Goal: Use online tool/utility: Utilize a website feature to perform a specific function

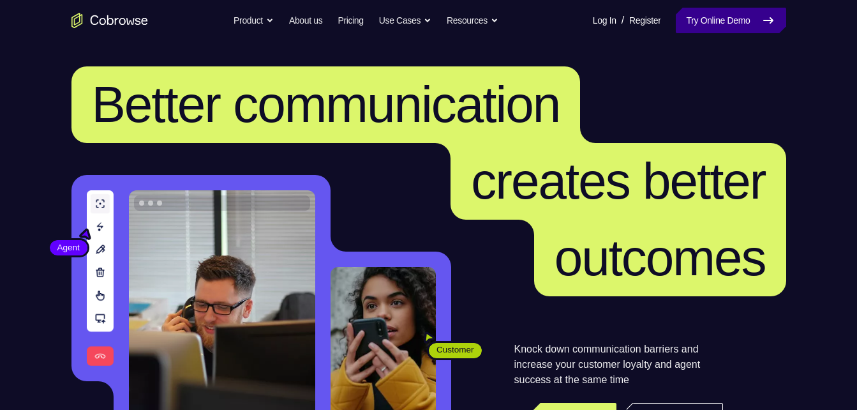
click at [718, 13] on link "Try Online Demo" at bounding box center [731, 21] width 110 height 26
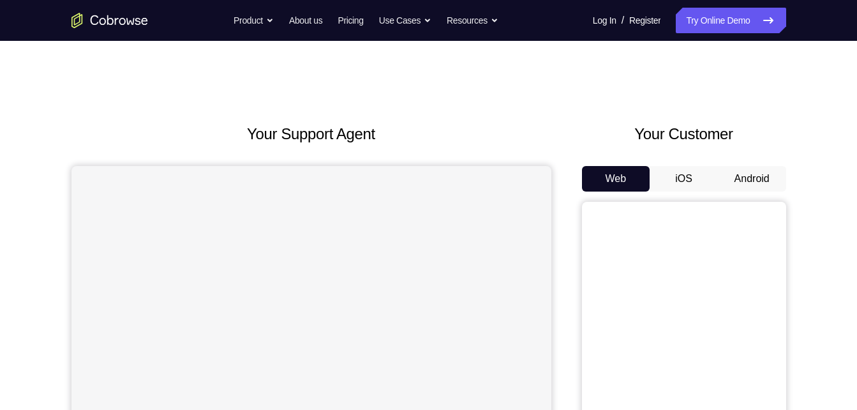
click at [746, 177] on button "Android" at bounding box center [752, 179] width 68 height 26
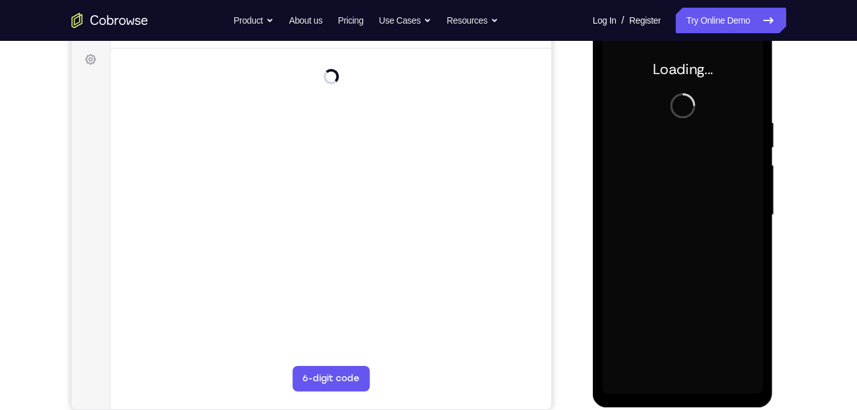
scroll to position [174, 0]
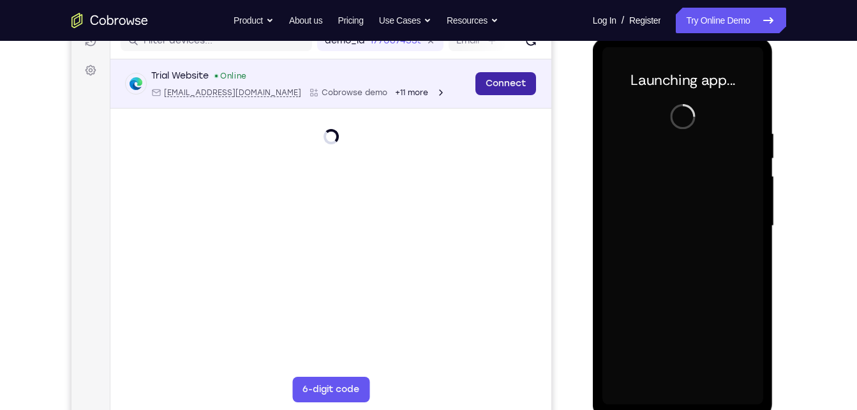
click at [521, 92] on link "Connect" at bounding box center [505, 83] width 61 height 23
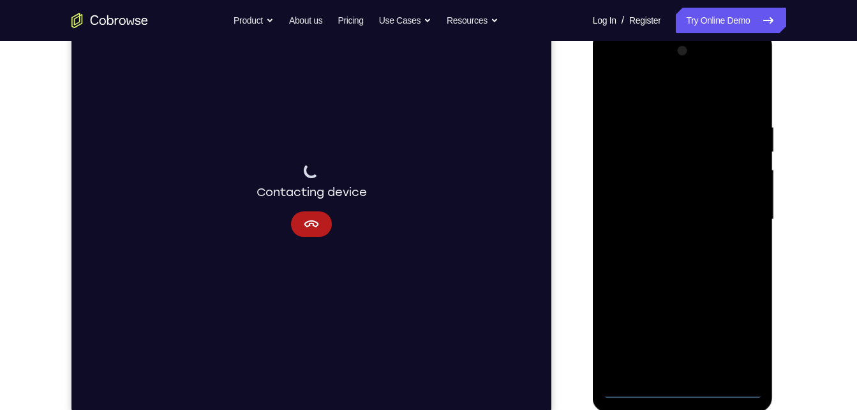
scroll to position [179, 0]
click at [685, 391] on div at bounding box center [682, 219] width 161 height 357
click at [741, 327] on div at bounding box center [682, 219] width 161 height 357
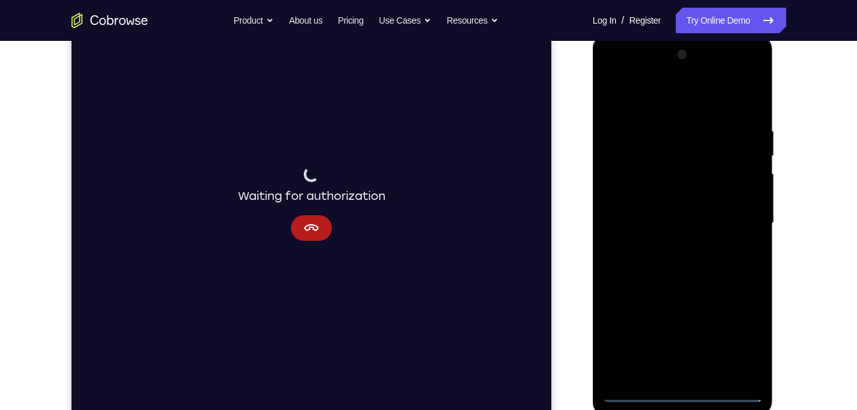
click at [682, 98] on div at bounding box center [682, 223] width 161 height 357
click at [729, 219] on div at bounding box center [682, 223] width 161 height 357
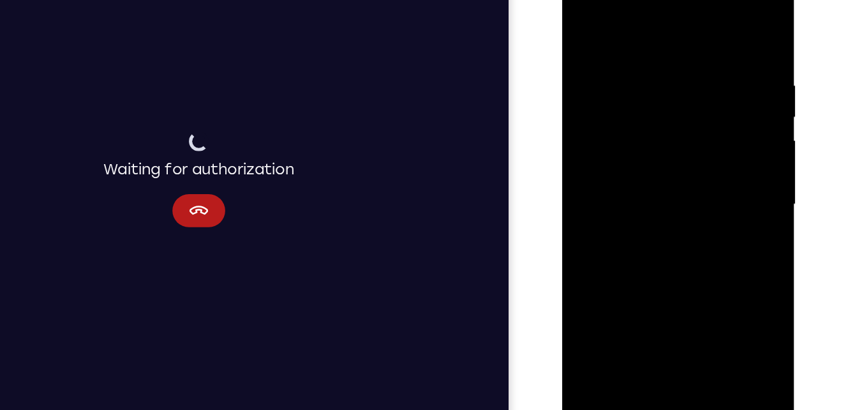
click at [640, 177] on div at bounding box center [652, 149] width 161 height 357
click at [644, 142] on div at bounding box center [652, 149] width 161 height 357
click at [648, 124] on div at bounding box center [652, 149] width 161 height 357
click at [651, 151] on div at bounding box center [652, 149] width 161 height 357
click at [660, 195] on div at bounding box center [652, 149] width 161 height 357
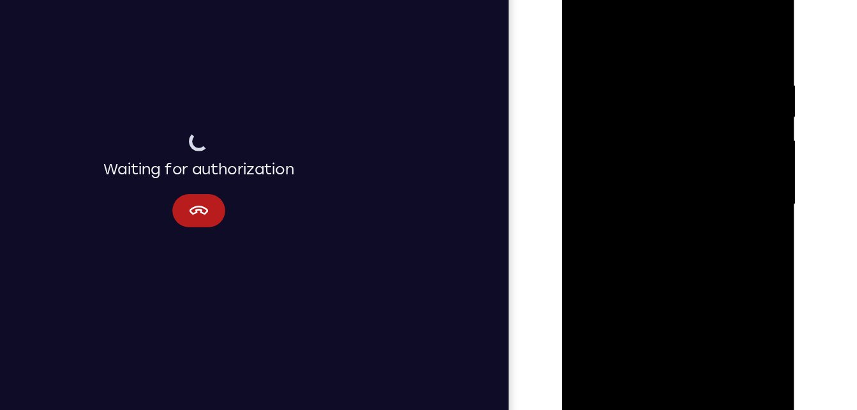
click at [675, 190] on div at bounding box center [652, 149] width 161 height 357
click at [676, 188] on div at bounding box center [652, 149] width 161 height 357
click at [684, 299] on div at bounding box center [652, 149] width 161 height 357
click at [646, 221] on div at bounding box center [652, 149] width 161 height 357
click at [583, 18] on div at bounding box center [652, 149] width 161 height 357
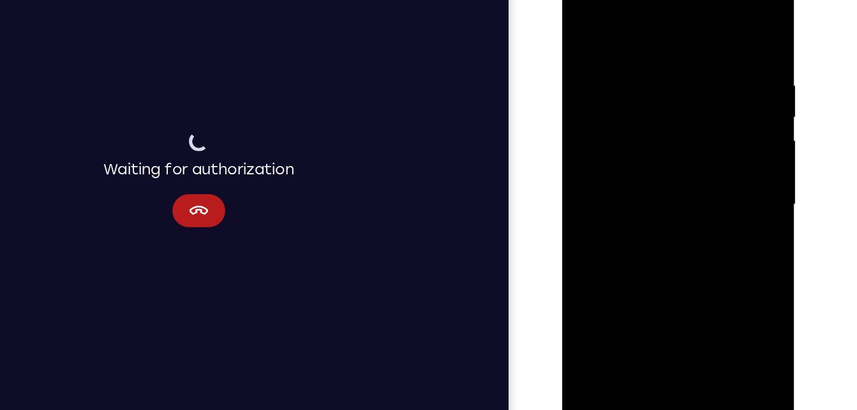
click at [631, 52] on div at bounding box center [652, 149] width 161 height 357
click at [708, 91] on div at bounding box center [652, 149] width 161 height 357
click at [708, 90] on div at bounding box center [652, 149] width 161 height 357
click at [718, 28] on div at bounding box center [652, 149] width 161 height 357
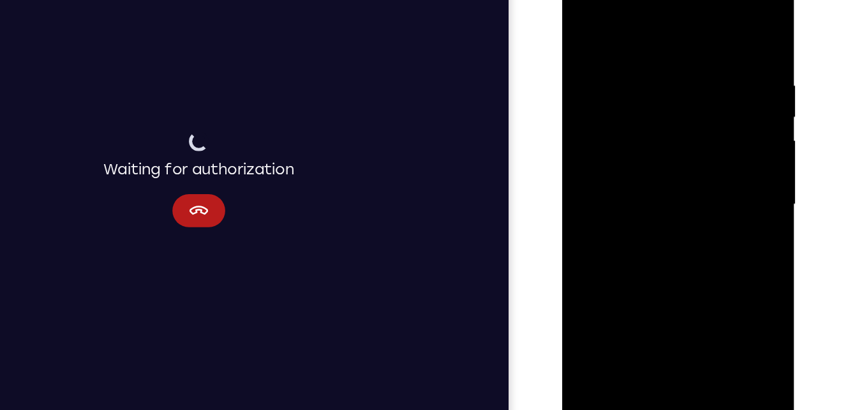
drag, startPoint x: 686, startPoint y: 101, endPoint x: 751, endPoint y: 334, distance: 241.2
click at [744, 334] on html "Online web based iOS Simulators and Android Emulators. Run iPhone, iPad, Mobile…" at bounding box center [653, 153] width 182 height 383
click at [620, 301] on div at bounding box center [652, 149] width 161 height 357
click at [698, 20] on div at bounding box center [652, 149] width 161 height 357
click at [583, 61] on div at bounding box center [652, 149] width 161 height 357
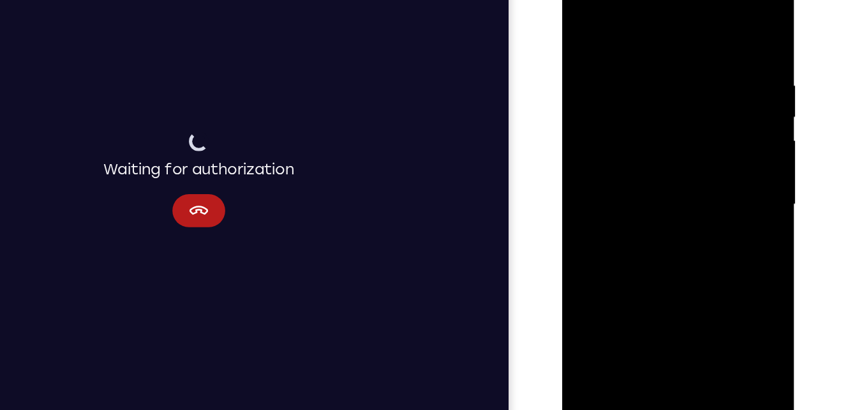
click at [715, 29] on div at bounding box center [652, 149] width 161 height 357
click at [718, 20] on div at bounding box center [652, 149] width 161 height 357
click at [590, 302] on div at bounding box center [652, 149] width 161 height 357
drag, startPoint x: 639, startPoint y: 94, endPoint x: 633, endPoint y: 279, distance: 185.8
click at [633, 279] on div at bounding box center [652, 149] width 161 height 357
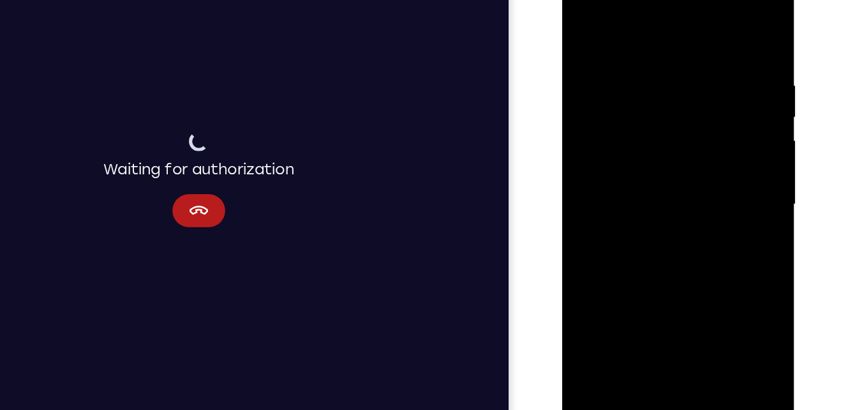
click at [639, 49] on div at bounding box center [652, 149] width 161 height 357
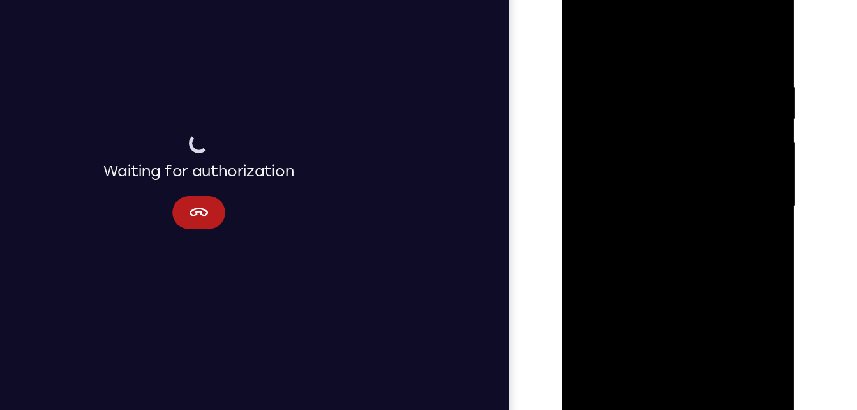
click at [717, 34] on div at bounding box center [652, 152] width 161 height 357
drag, startPoint x: 664, startPoint y: 72, endPoint x: 659, endPoint y: 269, distance: 197.2
click at [659, 269] on div at bounding box center [652, 152] width 161 height 357
drag, startPoint x: 660, startPoint y: 106, endPoint x: 616, endPoint y: 304, distance: 203.3
click at [616, 304] on div at bounding box center [652, 152] width 161 height 357
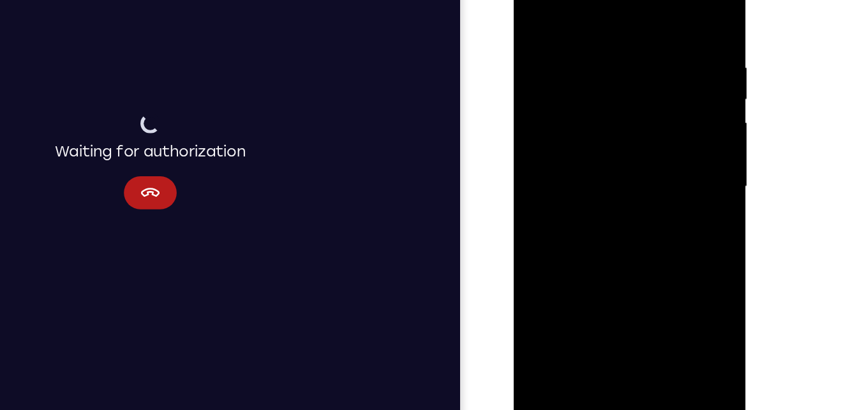
click at [674, 266] on div at bounding box center [603, 132] width 161 height 357
drag, startPoint x: 581, startPoint y: 29, endPoint x: 625, endPoint y: 330, distance: 304.4
click at [625, 327] on html "Online web based iOS Simulators and Android Emulators. Run iPhone, iPad, Mobile…" at bounding box center [604, 135] width 182 height 383
click at [568, 283] on div at bounding box center [603, 132] width 161 height 357
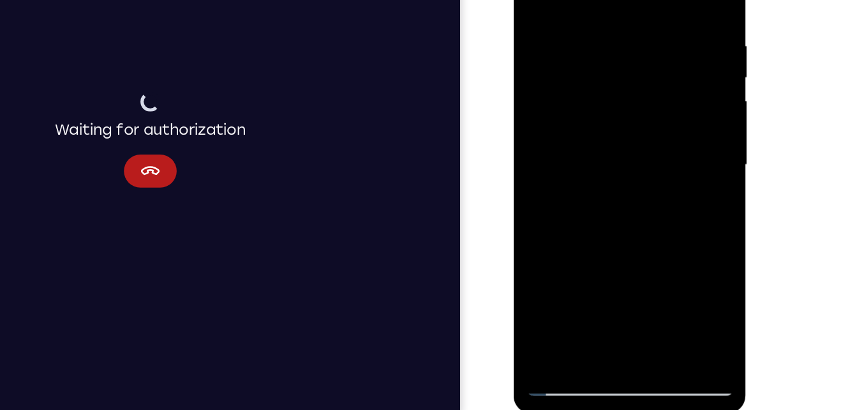
scroll to position [177, 0]
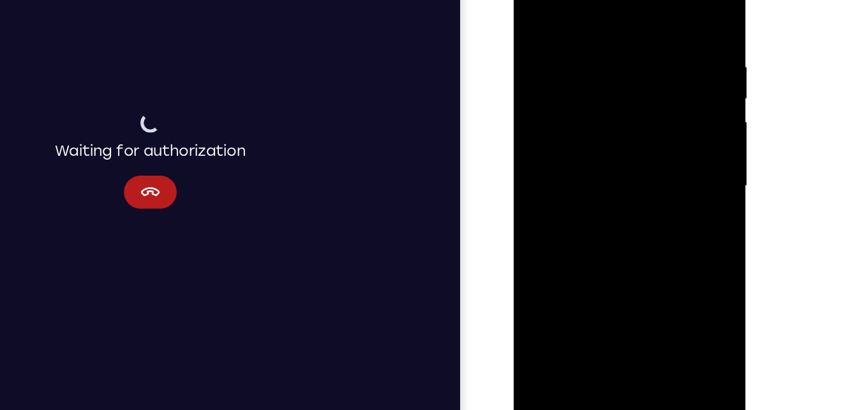
click at [542, 285] on div at bounding box center [603, 131] width 161 height 357
click at [604, 283] on div at bounding box center [603, 131] width 161 height 357
click at [543, 279] on div at bounding box center [603, 131] width 161 height 357
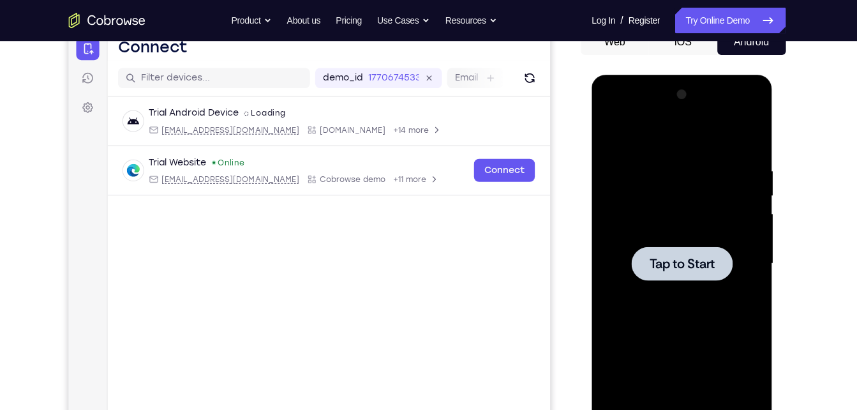
scroll to position [137, 0]
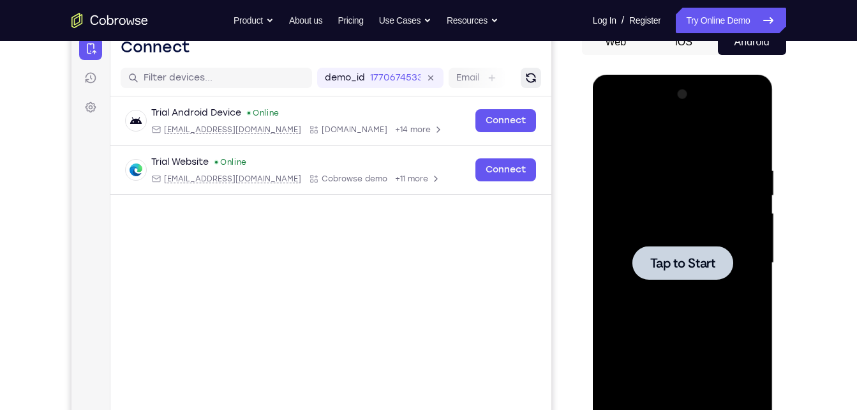
drag, startPoint x: 91, startPoint y: 132, endPoint x: 539, endPoint y: 76, distance: 452.0
click at [539, 76] on button "Refresh" at bounding box center [530, 78] width 20 height 20
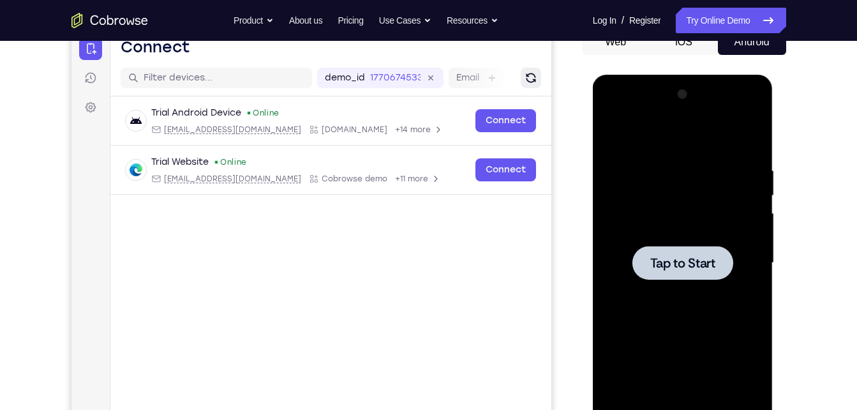
click at [539, 76] on button "Refresh" at bounding box center [530, 78] width 20 height 20
click at [530, 76] on icon "Refresh" at bounding box center [530, 78] width 14 height 14
click at [526, 83] on icon "Refresh" at bounding box center [530, 78] width 14 height 14
click at [529, 74] on icon "Refresh" at bounding box center [529, 77] width 11 height 11
click at [529, 74] on icon "Refresh" at bounding box center [530, 78] width 10 height 10
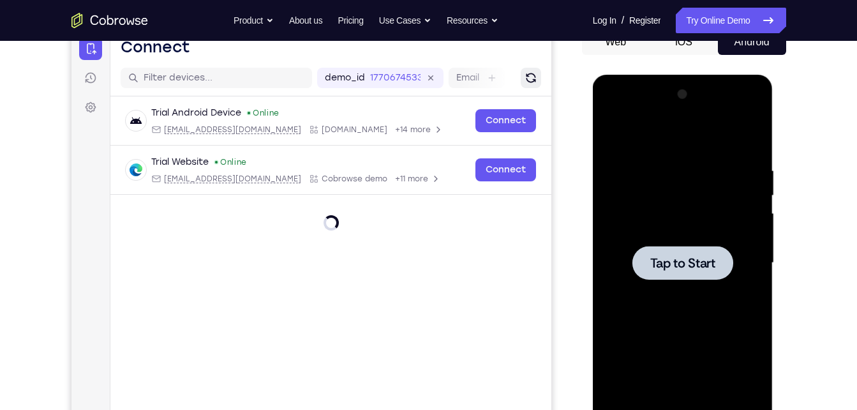
click at [533, 75] on icon "Refresh" at bounding box center [530, 78] width 10 height 10
click at [533, 75] on icon "Refresh" at bounding box center [530, 78] width 11 height 11
click at [533, 75] on icon "Refresh" at bounding box center [530, 77] width 13 height 13
click at [533, 75] on icon "Refresh" at bounding box center [530, 78] width 10 height 10
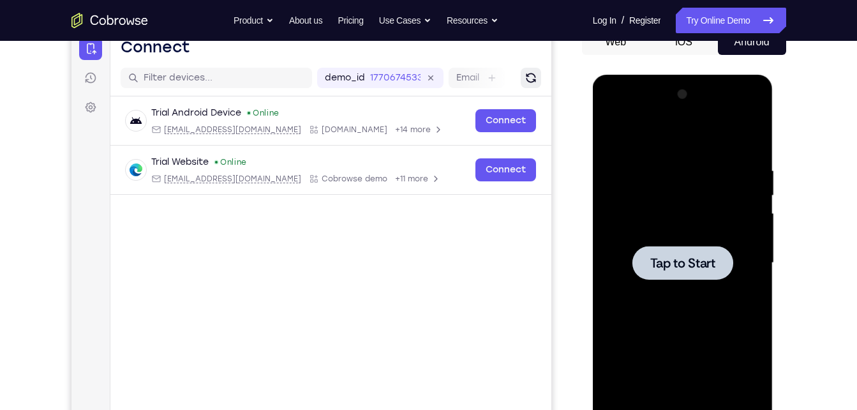
click at [529, 76] on icon "Refresh" at bounding box center [530, 78] width 17 height 17
click at [529, 76] on icon "Refresh" at bounding box center [530, 78] width 14 height 14
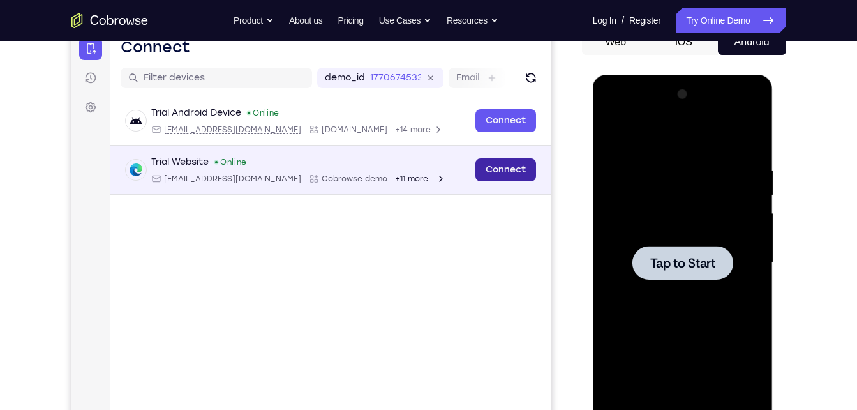
click at [524, 168] on link "Connect" at bounding box center [505, 169] width 61 height 23
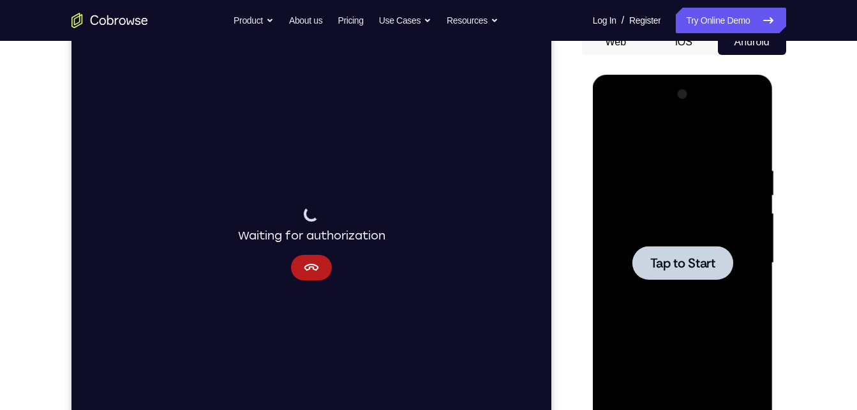
click at [647, 246] on div at bounding box center [682, 263] width 101 height 34
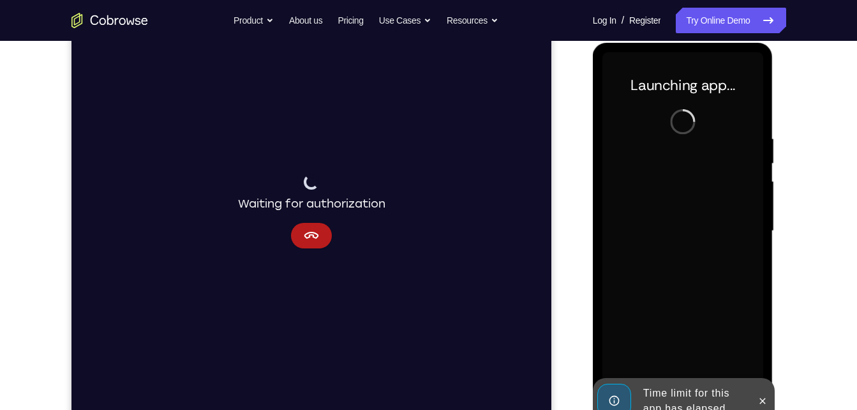
scroll to position [184, 0]
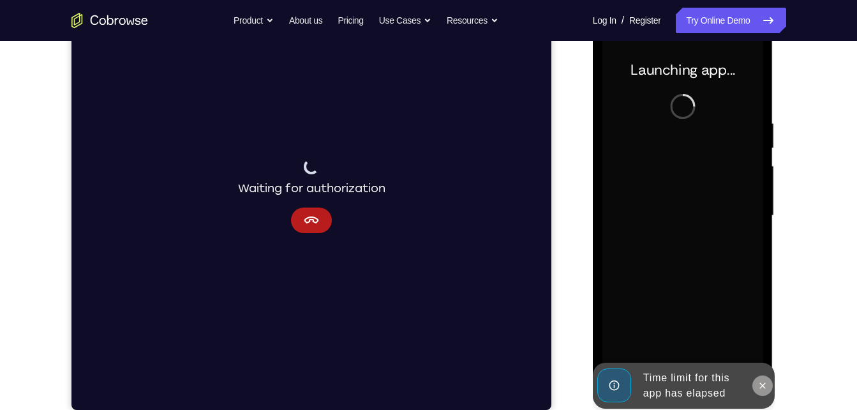
click at [760, 388] on icon at bounding box center [763, 385] width 6 height 6
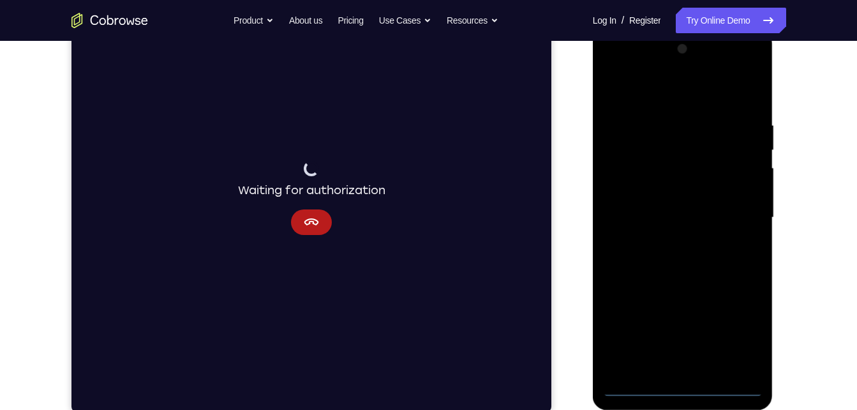
scroll to position [181, 0]
click at [684, 387] on div at bounding box center [682, 218] width 161 height 357
click at [739, 329] on div at bounding box center [682, 218] width 161 height 357
click at [641, 93] on div at bounding box center [682, 218] width 161 height 357
click at [308, 227] on icon "Cancel" at bounding box center [310, 222] width 15 height 15
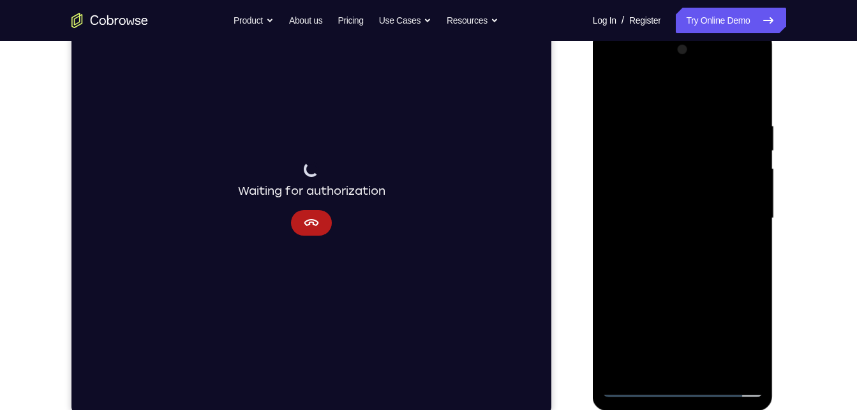
click at [329, 229] on div "Waiting for authorization" at bounding box center [310, 198] width 147 height 74
click at [318, 223] on button "Cancel" at bounding box center [310, 223] width 41 height 26
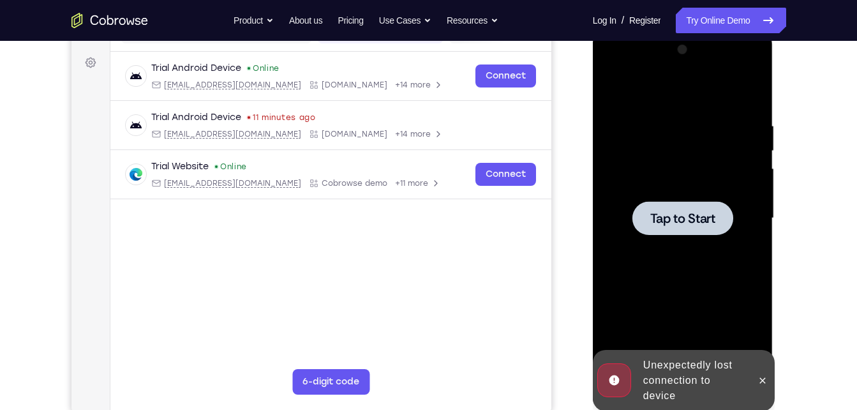
click at [553, 138] on div "Your Support Agent Your Customer Web iOS Android" at bounding box center [428, 177] width 715 height 472
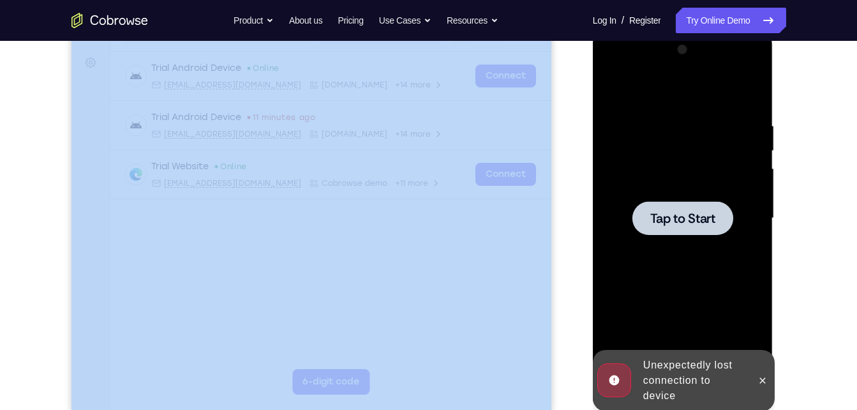
click at [553, 138] on div "Your Support Agent Your Customer Web iOS Android" at bounding box center [428, 177] width 715 height 472
click at [565, 200] on div "Your Support Agent Your Customer Web iOS Android" at bounding box center [428, 177] width 715 height 472
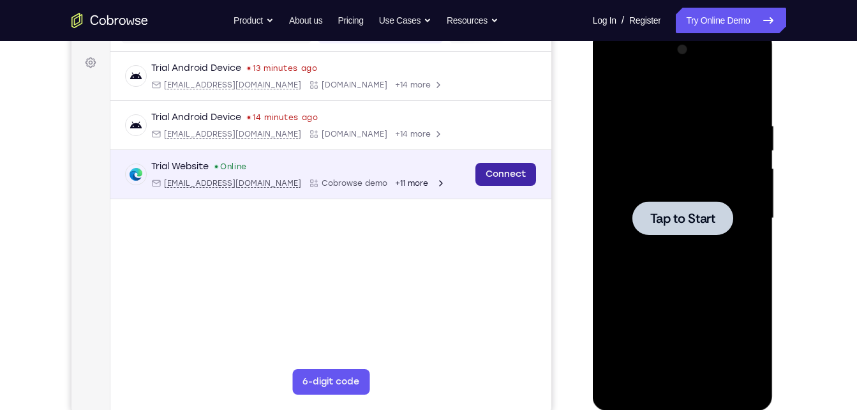
click at [518, 179] on link "Connect" at bounding box center [505, 174] width 61 height 23
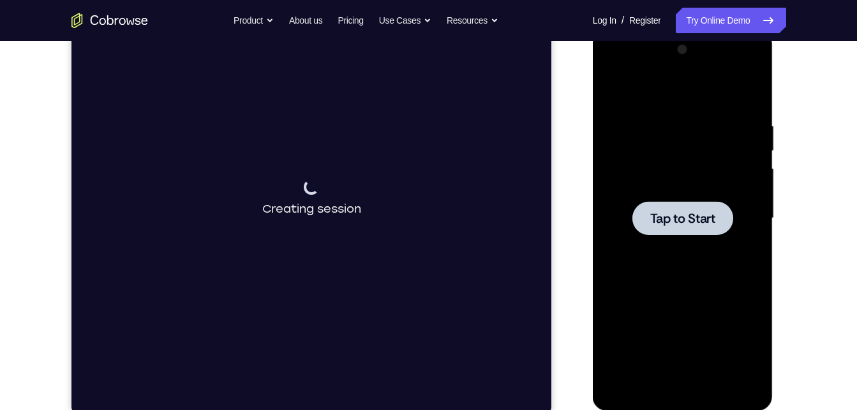
click at [692, 240] on div at bounding box center [682, 218] width 161 height 357
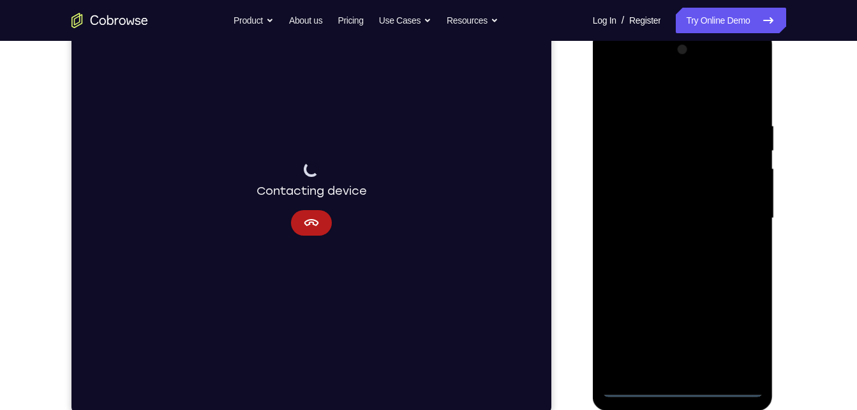
click at [683, 385] on div at bounding box center [682, 218] width 161 height 357
click at [741, 335] on div at bounding box center [682, 218] width 161 height 357
click at [741, 335] on div at bounding box center [682, 219] width 161 height 357
click at [662, 98] on div at bounding box center [682, 219] width 161 height 357
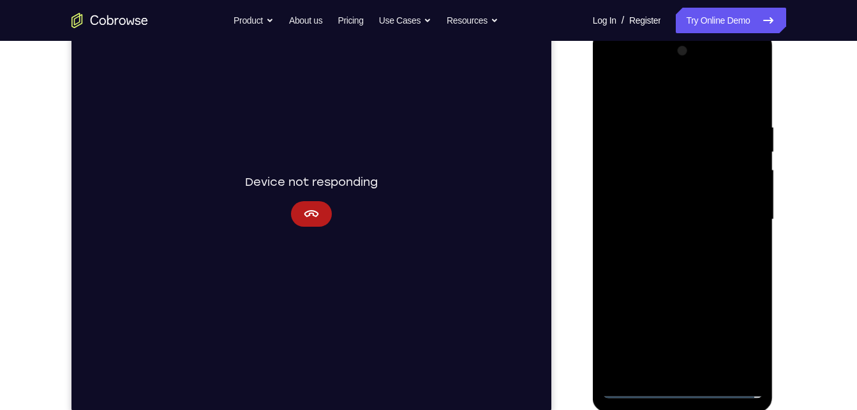
click at [732, 214] on div at bounding box center [682, 219] width 161 height 357
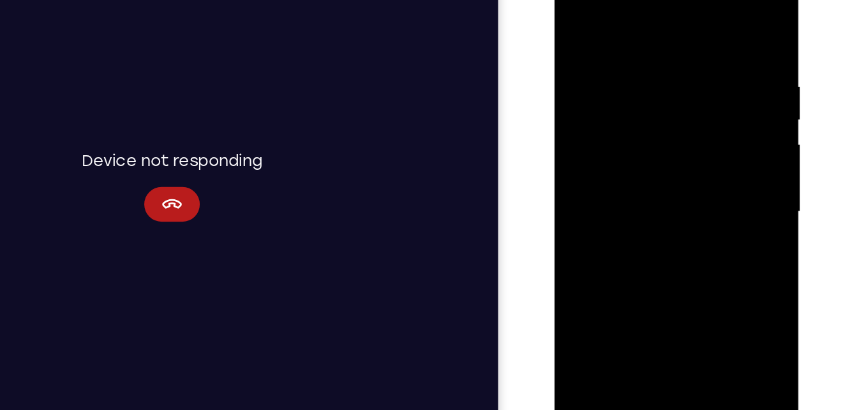
click at [632, 167] on div at bounding box center [643, 144] width 161 height 357
click at [632, 128] on div at bounding box center [643, 144] width 161 height 357
click at [635, 121] on div at bounding box center [643, 144] width 161 height 357
click at [635, 145] on div at bounding box center [643, 144] width 161 height 357
click at [641, 181] on div at bounding box center [643, 144] width 161 height 357
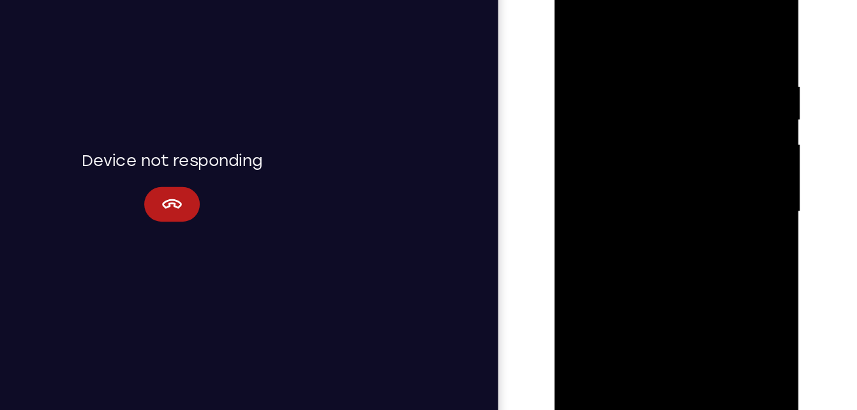
click at [641, 181] on div at bounding box center [643, 144] width 161 height 357
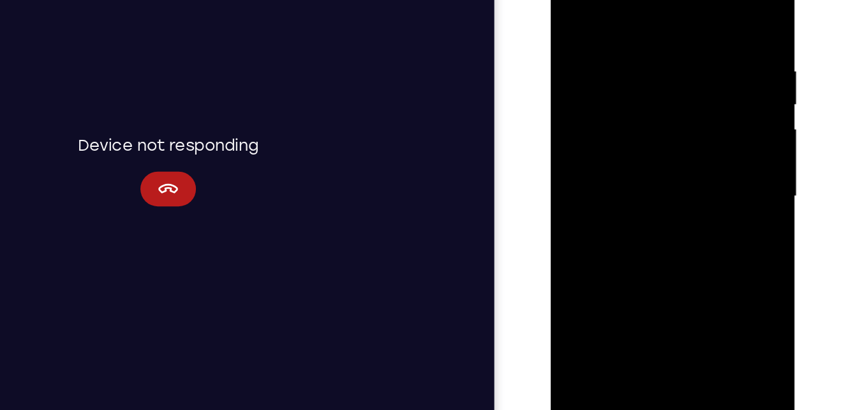
click at [708, 18] on div at bounding box center [640, 129] width 161 height 357
click at [617, 30] on div at bounding box center [640, 129] width 161 height 357
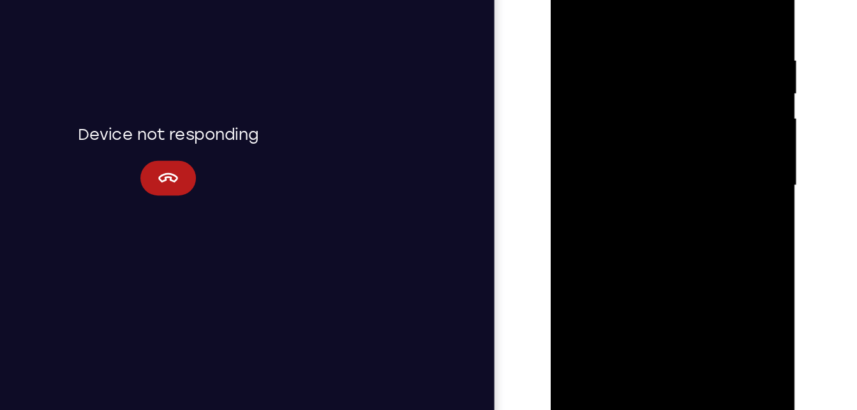
click at [692, 265] on div at bounding box center [640, 117] width 161 height 357
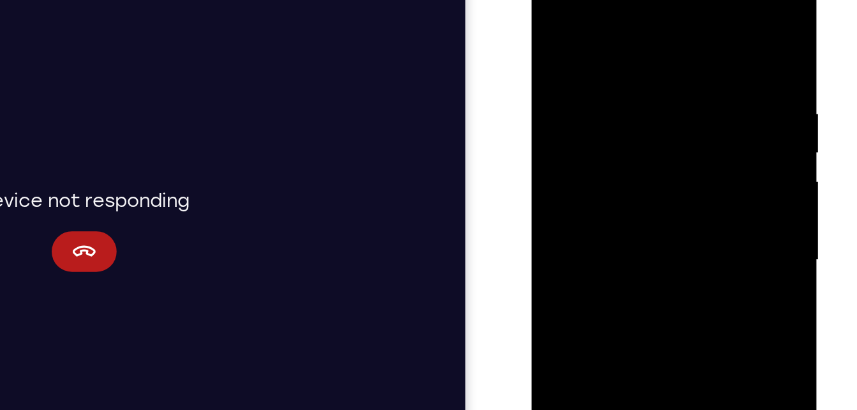
click at [683, 28] on div at bounding box center [621, 149] width 161 height 357
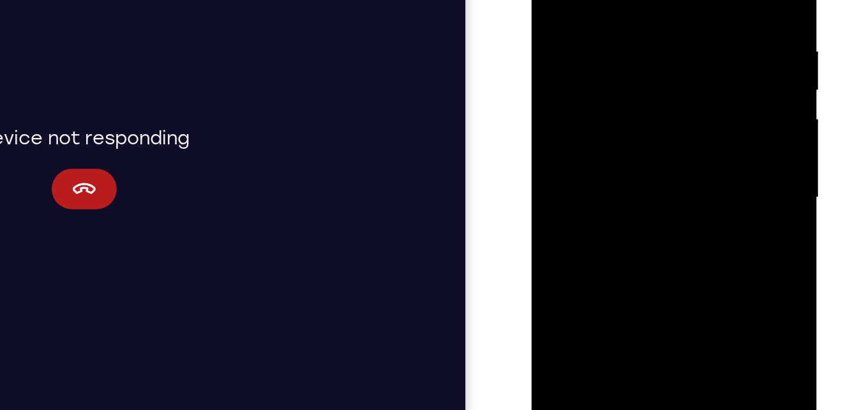
scroll to position [183, 0]
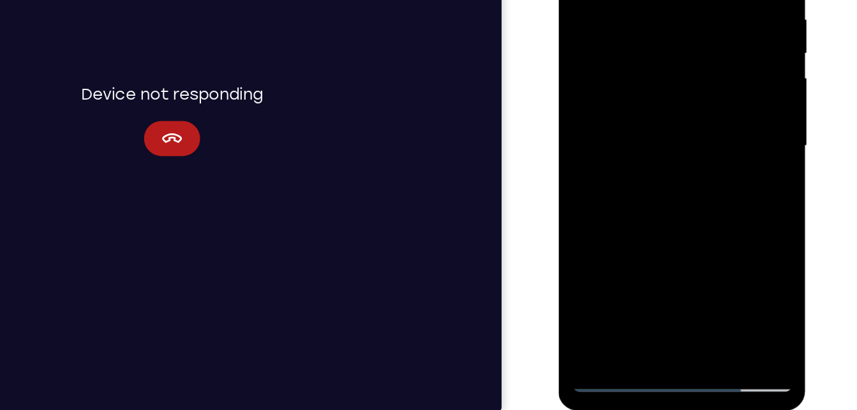
click at [675, 145] on div at bounding box center [648, 76] width 161 height 357
click at [628, 115] on div at bounding box center [648, 76] width 161 height 357
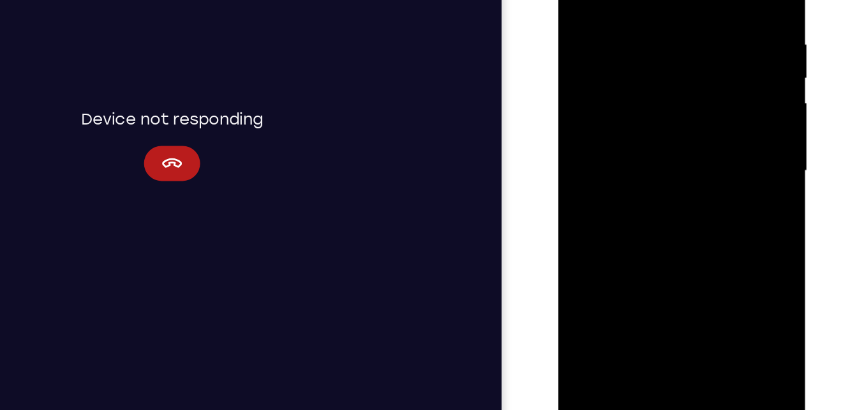
click at [621, 0] on div at bounding box center [648, 100] width 161 height 357
click at [590, 11] on div at bounding box center [648, 100] width 161 height 357
click at [621, 247] on div at bounding box center [648, 100] width 161 height 357
click at [614, 246] on div at bounding box center [648, 100] width 161 height 357
click at [683, 191] on div at bounding box center [648, 100] width 161 height 357
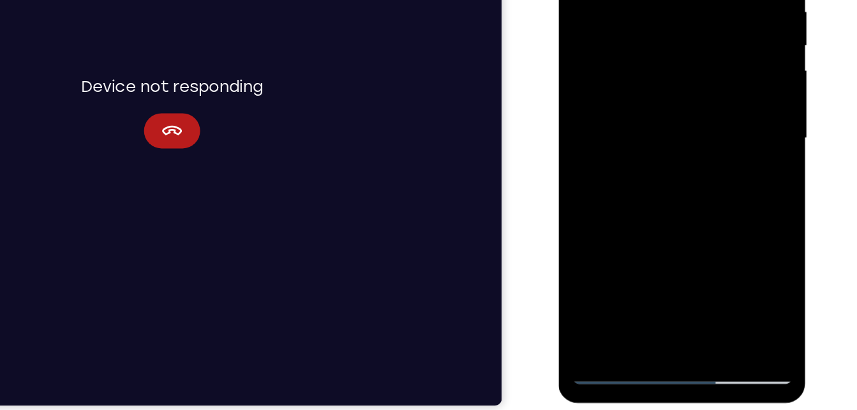
scroll to position [188, 0]
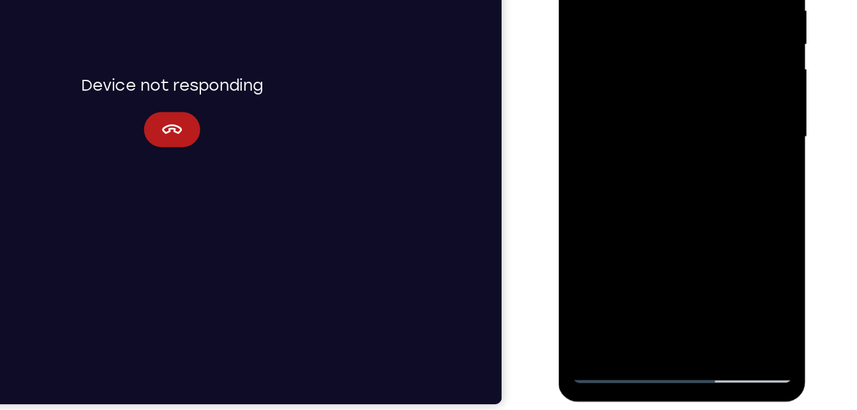
click at [661, 67] on div at bounding box center [648, 66] width 161 height 357
click at [674, 212] on div at bounding box center [648, 66] width 161 height 357
click at [710, 212] on div at bounding box center [648, 66] width 161 height 357
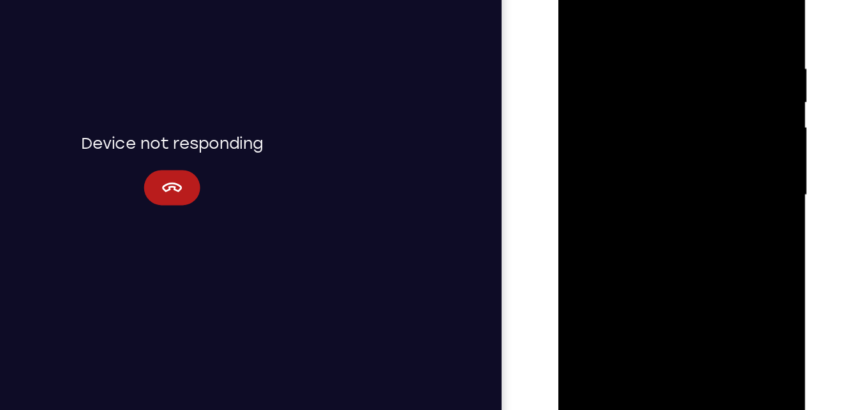
click at [714, 4] on div at bounding box center [648, 125] width 161 height 357
click at [589, 273] on div at bounding box center [648, 125] width 161 height 357
click at [676, 273] on div at bounding box center [648, 125] width 161 height 357
drag, startPoint x: 660, startPoint y: 140, endPoint x: 655, endPoint y: 304, distance: 163.4
click at [655, 304] on div at bounding box center [648, 127] width 181 height 380
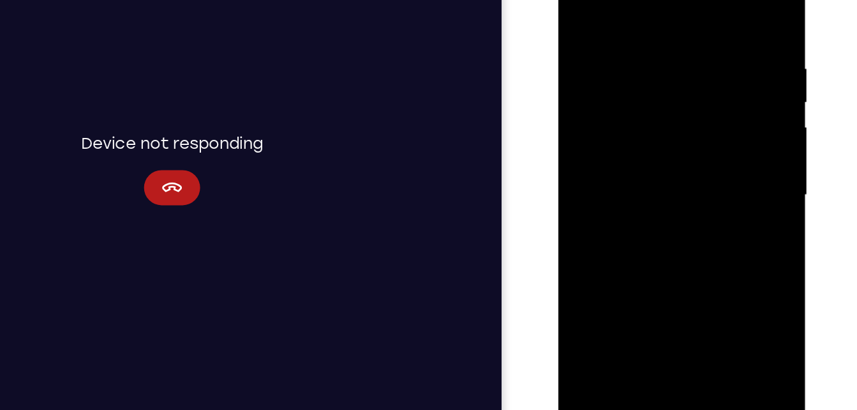
click at [642, 158] on div at bounding box center [648, 125] width 161 height 357
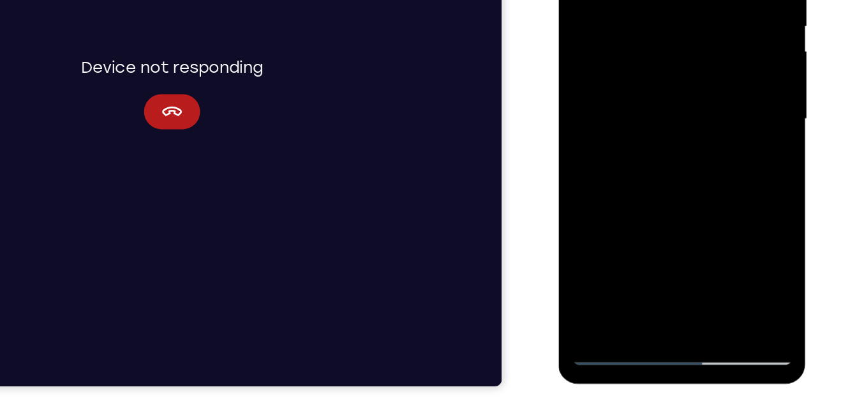
scroll to position [198, 0]
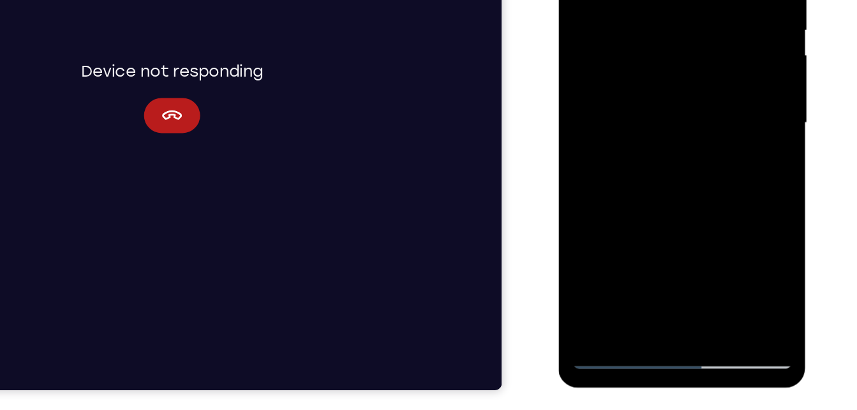
click at [582, 112] on div at bounding box center [648, 52] width 161 height 357
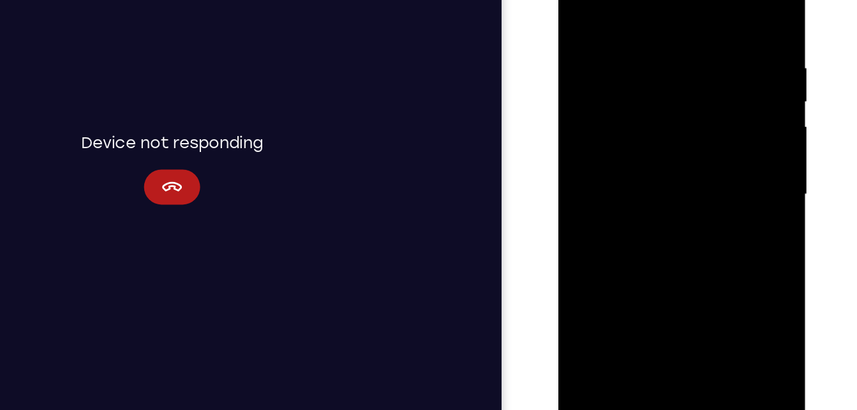
click at [586, 22] on div at bounding box center [648, 124] width 161 height 357
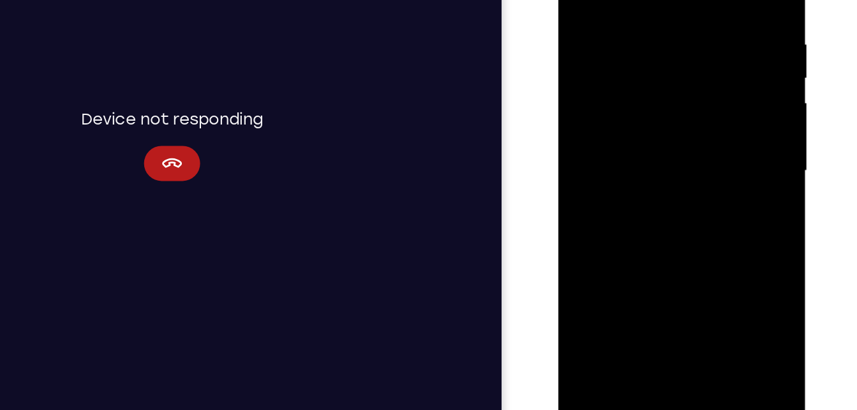
click at [622, 246] on div at bounding box center [648, 100] width 161 height 357
click at [655, 158] on div at bounding box center [648, 100] width 161 height 357
click at [650, 156] on div at bounding box center [648, 100] width 161 height 357
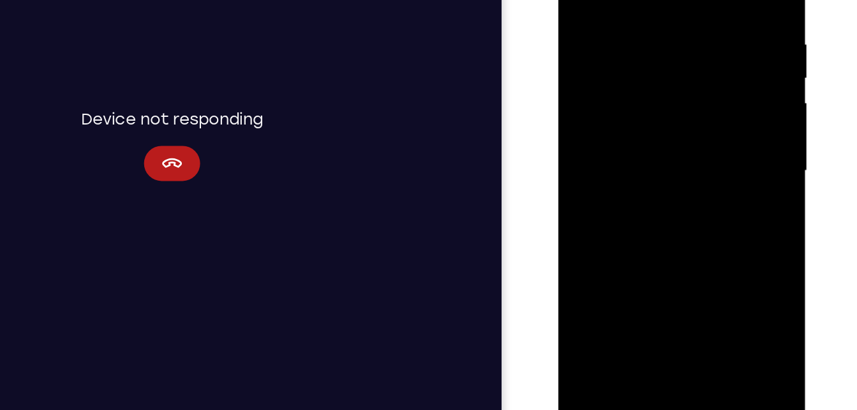
click at [650, 156] on div at bounding box center [648, 100] width 161 height 357
click at [689, 160] on div at bounding box center [648, 100] width 161 height 357
click at [648, 84] on div at bounding box center [648, 100] width 161 height 357
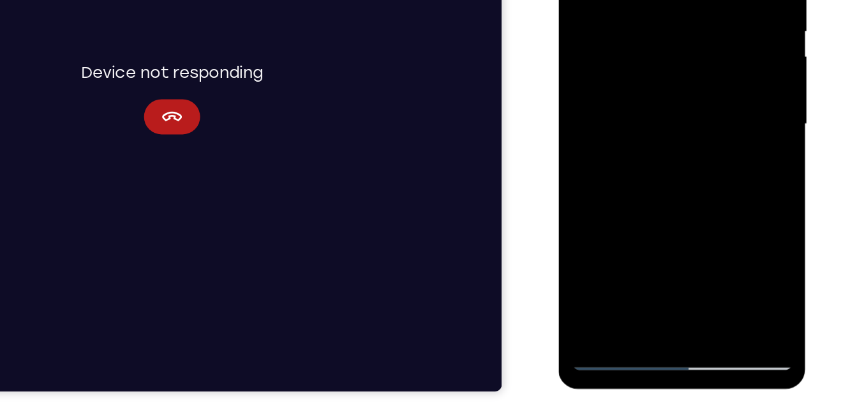
scroll to position [198, 0]
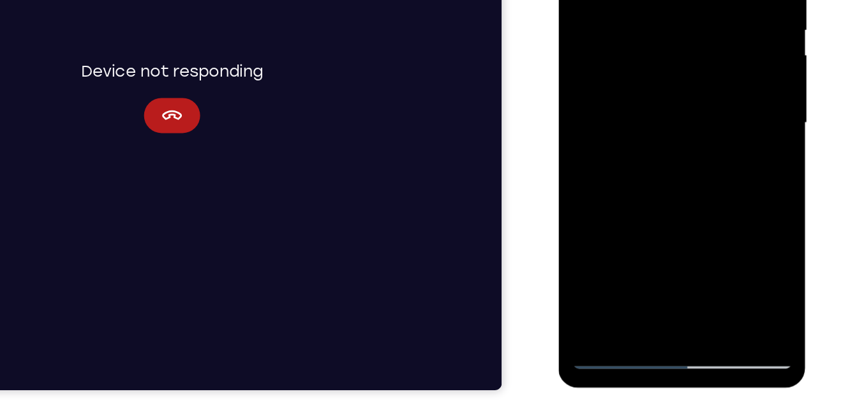
click at [674, 200] on div at bounding box center [648, 52] width 161 height 357
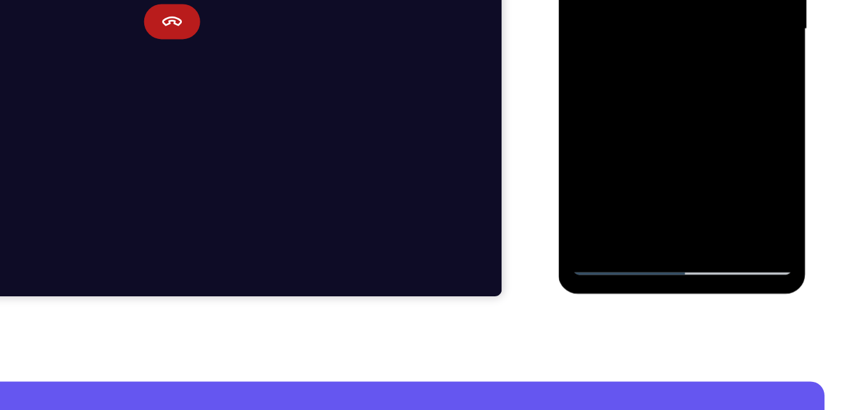
scroll to position [267, 0]
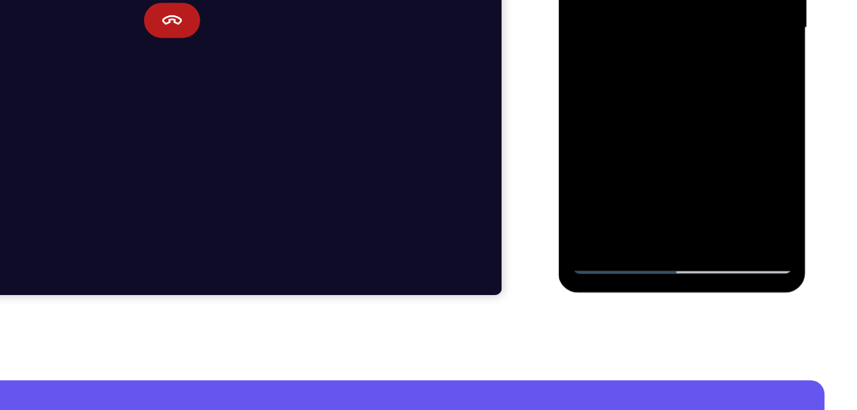
scroll to position [267, 0]
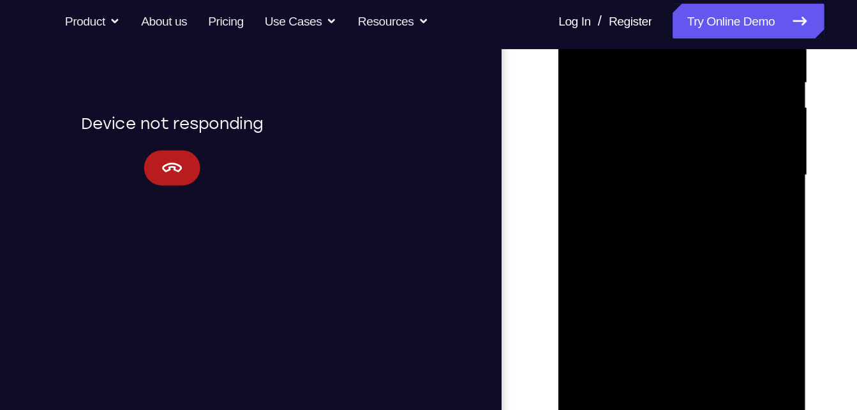
click at [591, 257] on div at bounding box center [648, 105] width 161 height 357
click at [680, 257] on div at bounding box center [648, 105] width 161 height 357
drag, startPoint x: 699, startPoint y: 144, endPoint x: 701, endPoint y: 299, distance: 155.7
click at [701, 299] on div at bounding box center [649, 108] width 182 height 383
click at [683, 89] on div at bounding box center [648, 105] width 161 height 357
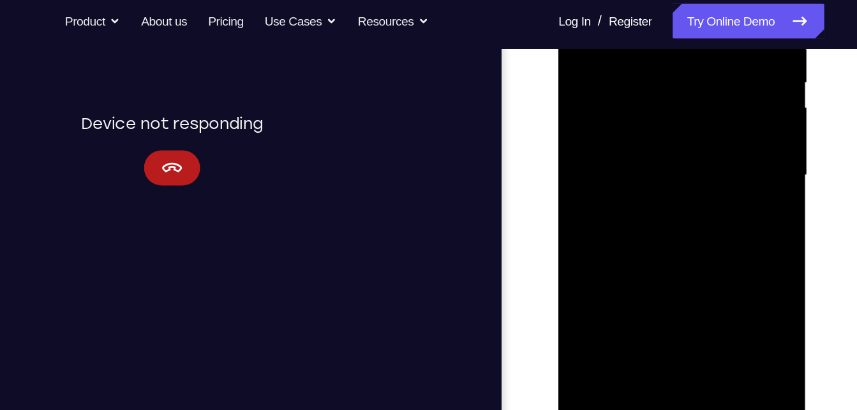
click at [688, 189] on div at bounding box center [648, 105] width 161 height 357
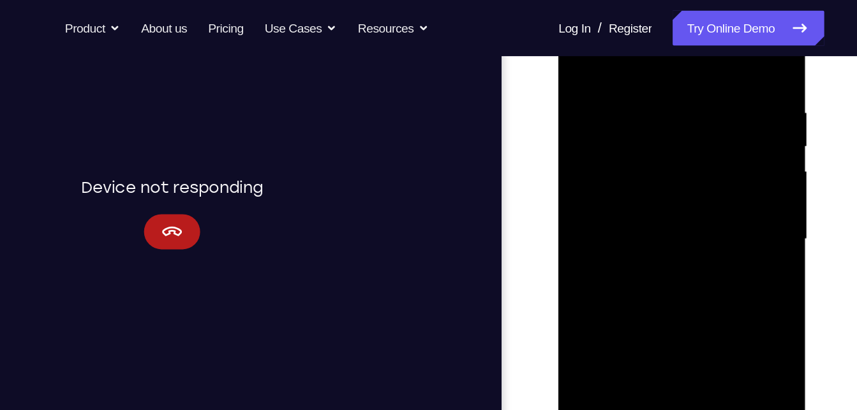
scroll to position [215, 0]
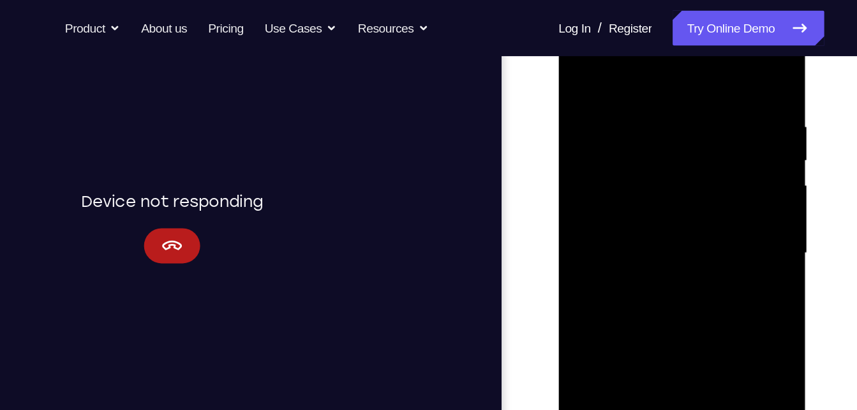
click at [670, 213] on div at bounding box center [648, 182] width 161 height 357
click at [724, 55] on div at bounding box center [648, 182] width 161 height 357
click at [712, 63] on div at bounding box center [648, 182] width 161 height 357
click at [721, 63] on div at bounding box center [648, 182] width 161 height 357
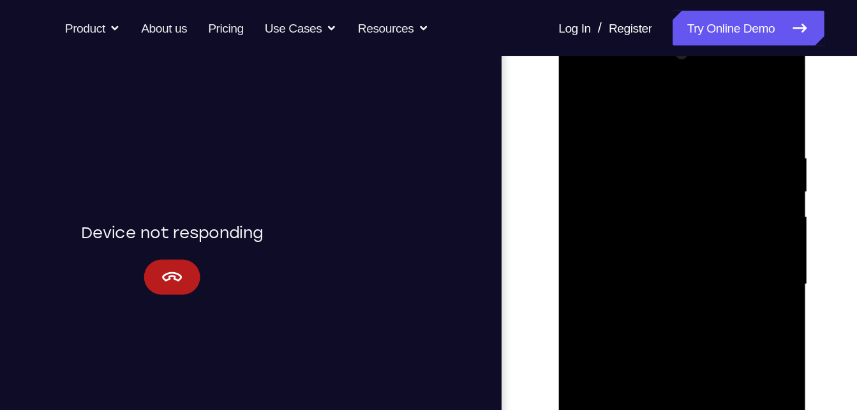
scroll to position [184, 0]
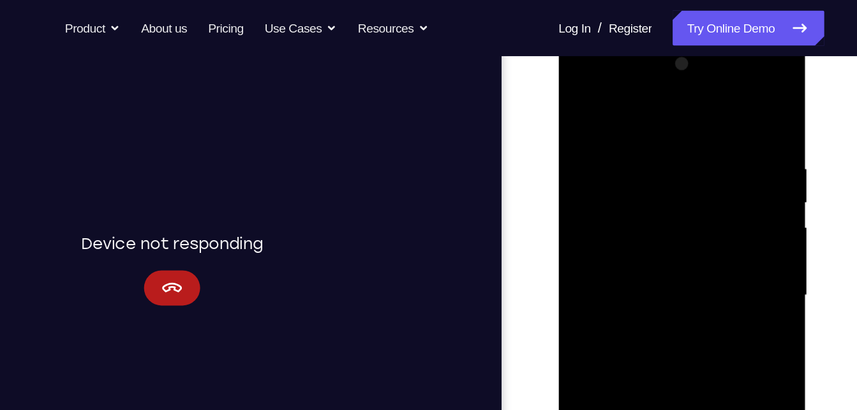
click at [708, 100] on div at bounding box center [648, 224] width 161 height 357
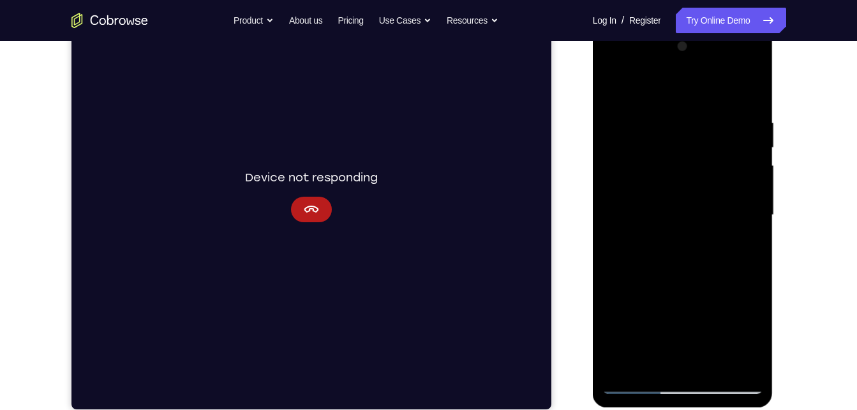
click at [643, 378] on div at bounding box center [682, 214] width 161 height 357
click at [639, 386] on div at bounding box center [682, 214] width 161 height 357
click at [614, 87] on div at bounding box center [682, 214] width 161 height 357
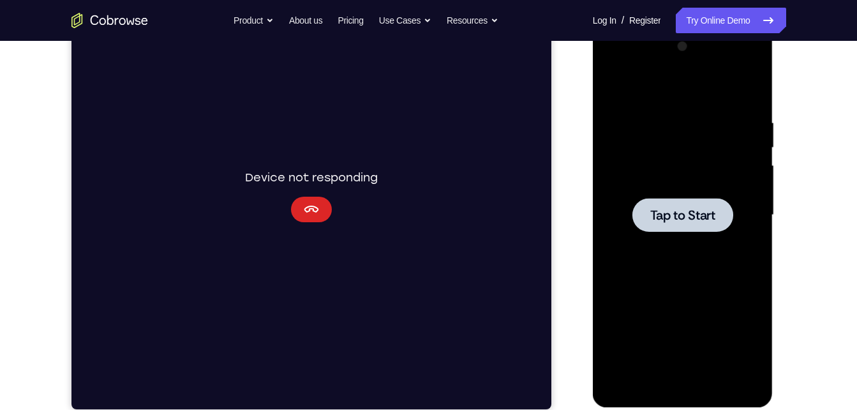
click at [313, 204] on icon "Cancel" at bounding box center [310, 209] width 15 height 15
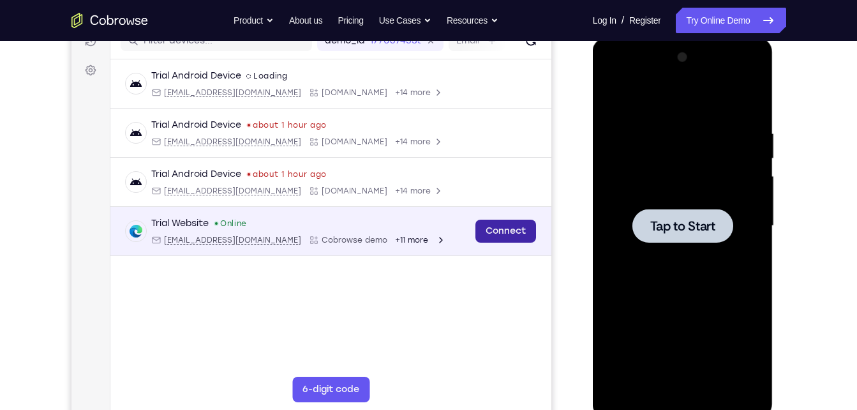
scroll to position [173, 0]
click at [521, 238] on link "Connect" at bounding box center [505, 231] width 61 height 23
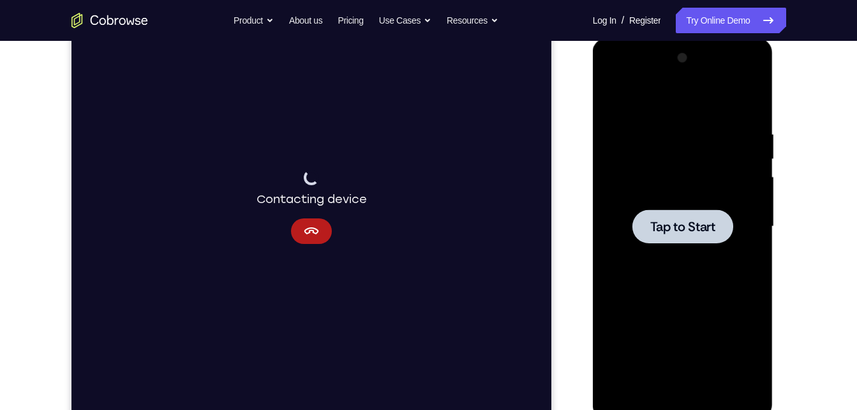
click at [674, 238] on div at bounding box center [682, 226] width 101 height 34
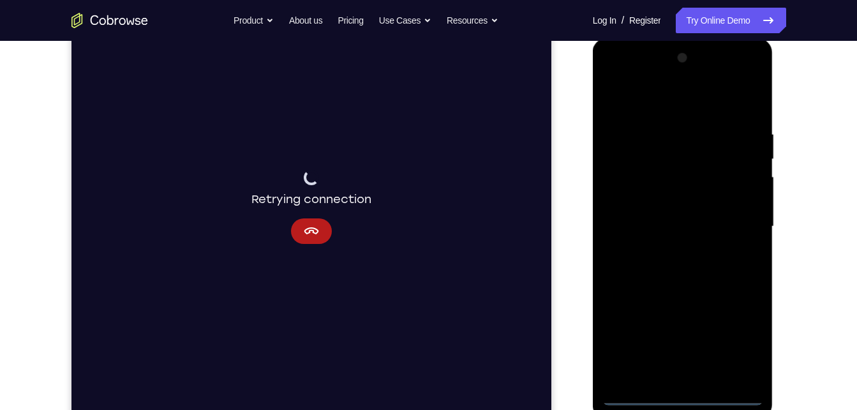
click at [683, 399] on div at bounding box center [682, 226] width 161 height 357
click at [736, 335] on div at bounding box center [682, 226] width 161 height 357
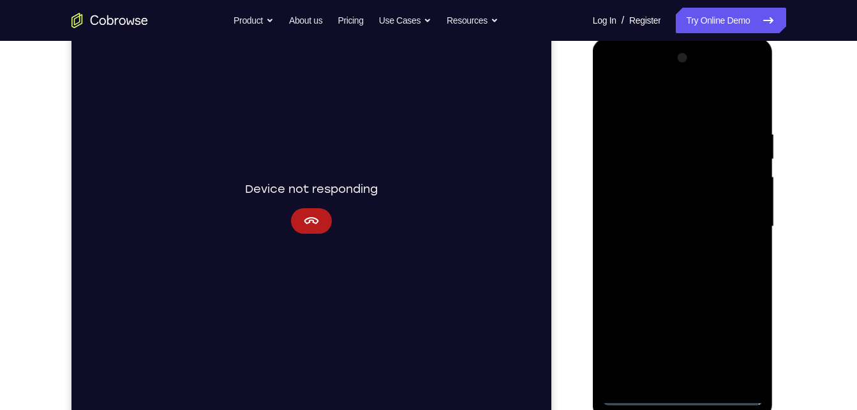
click at [685, 99] on div at bounding box center [682, 226] width 161 height 357
click at [732, 227] on div at bounding box center [682, 226] width 161 height 357
click at [665, 255] on div at bounding box center [682, 226] width 161 height 357
click at [683, 212] on div at bounding box center [682, 226] width 161 height 357
click at [693, 197] on div at bounding box center [682, 226] width 161 height 357
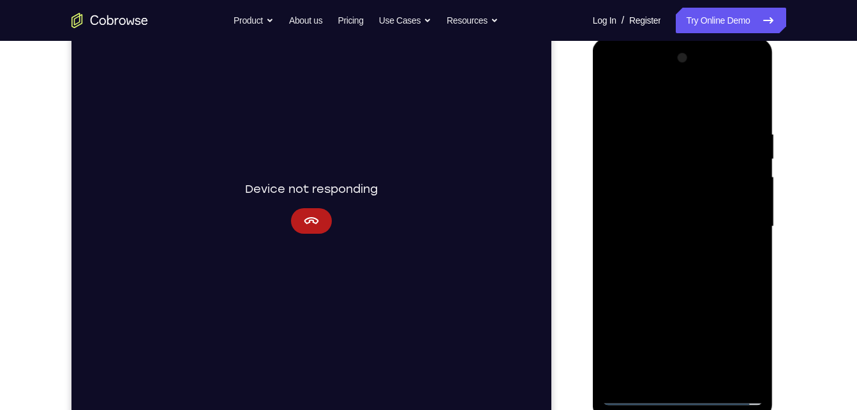
click at [695, 223] on div at bounding box center [682, 226] width 161 height 357
click at [681, 271] on div at bounding box center [682, 226] width 161 height 357
click at [739, 100] on div at bounding box center [682, 226] width 161 height 357
click at [754, 116] on div at bounding box center [682, 226] width 161 height 357
click at [715, 377] on div at bounding box center [682, 226] width 161 height 357
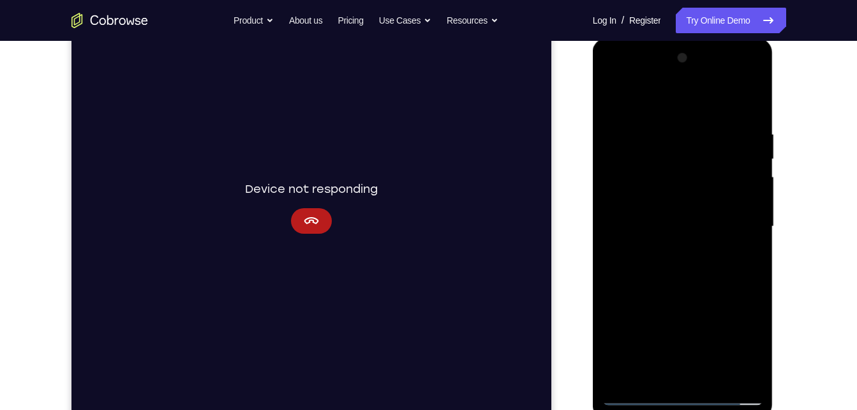
click at [676, 301] on div at bounding box center [682, 226] width 161 height 357
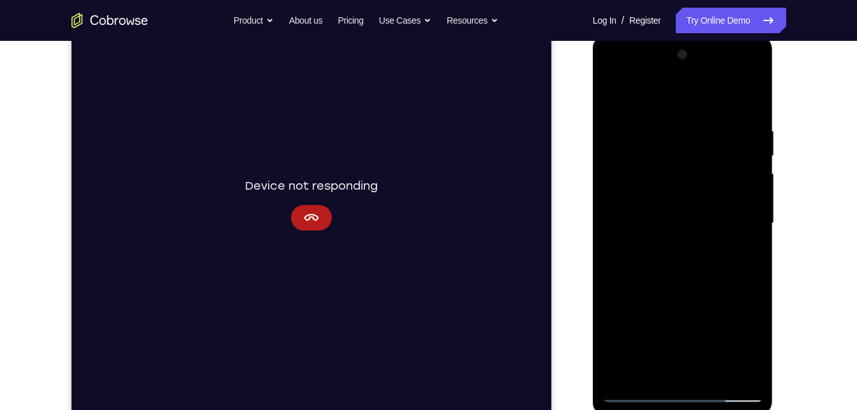
click at [615, 98] on div at bounding box center [682, 223] width 161 height 357
click at [714, 370] on div at bounding box center [682, 223] width 161 height 357
click at [613, 91] on div at bounding box center [682, 223] width 161 height 357
click at [738, 126] on div at bounding box center [682, 223] width 161 height 357
click at [748, 103] on div at bounding box center [682, 223] width 161 height 357
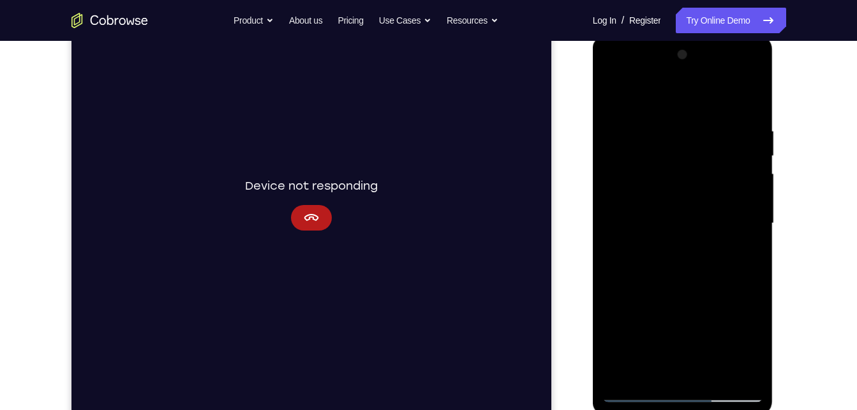
drag, startPoint x: 712, startPoint y: 158, endPoint x: 692, endPoint y: 248, distance: 92.7
click at [692, 248] on div at bounding box center [682, 223] width 161 height 357
click at [652, 372] on div at bounding box center [682, 223] width 161 height 357
click at [728, 172] on div at bounding box center [682, 223] width 161 height 357
click at [621, 374] on div at bounding box center [682, 223] width 161 height 357
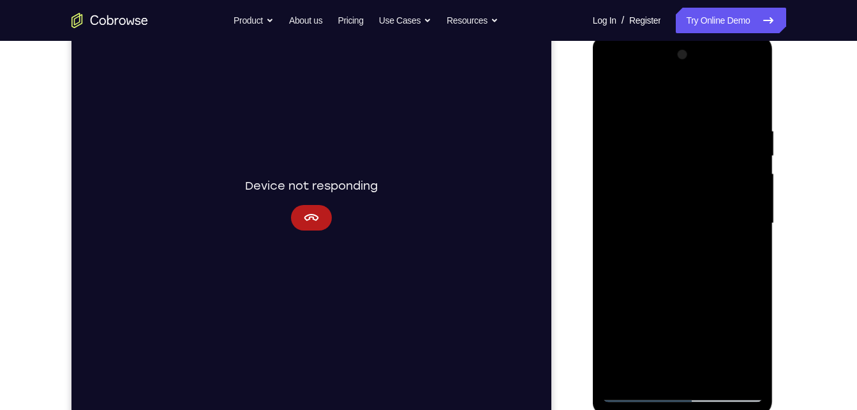
click at [673, 134] on div at bounding box center [682, 223] width 161 height 357
click at [752, 100] on div at bounding box center [682, 223] width 161 height 357
click at [706, 124] on div at bounding box center [682, 223] width 161 height 357
click at [747, 102] on div at bounding box center [682, 223] width 161 height 357
drag, startPoint x: 732, startPoint y: 115, endPoint x: 670, endPoint y: 112, distance: 62.6
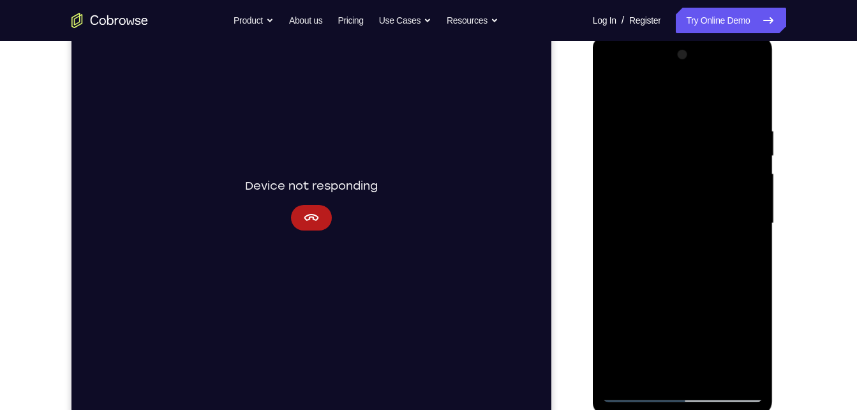
click at [670, 112] on div at bounding box center [682, 223] width 161 height 357
drag, startPoint x: 729, startPoint y: 129, endPoint x: 613, endPoint y: 125, distance: 116.8
click at [613, 125] on div at bounding box center [682, 223] width 161 height 357
drag, startPoint x: 743, startPoint y: 126, endPoint x: 570, endPoint y: 153, distance: 175.1
click at [593, 153] on html "Online web based iOS Simulators and Android Emulators. Run iPhone, iPad, Mobile…" at bounding box center [684, 226] width 182 height 383
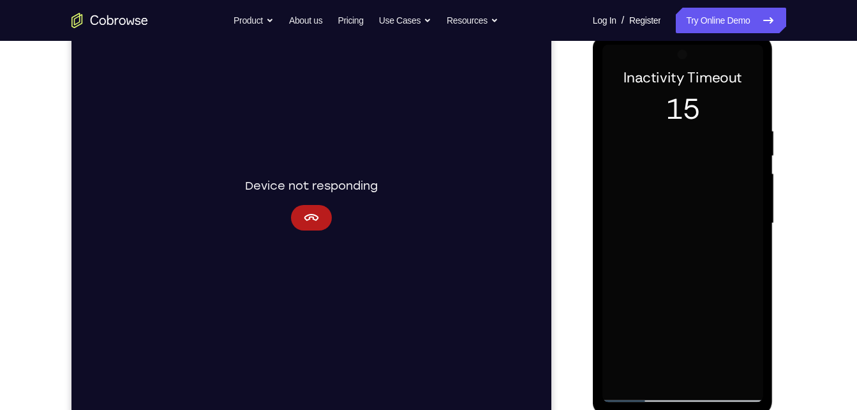
click at [693, 169] on div at bounding box center [682, 223] width 161 height 357
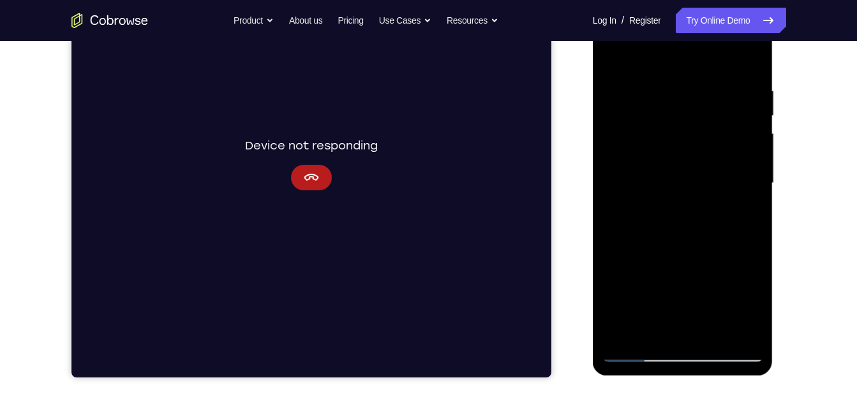
scroll to position [218, 0]
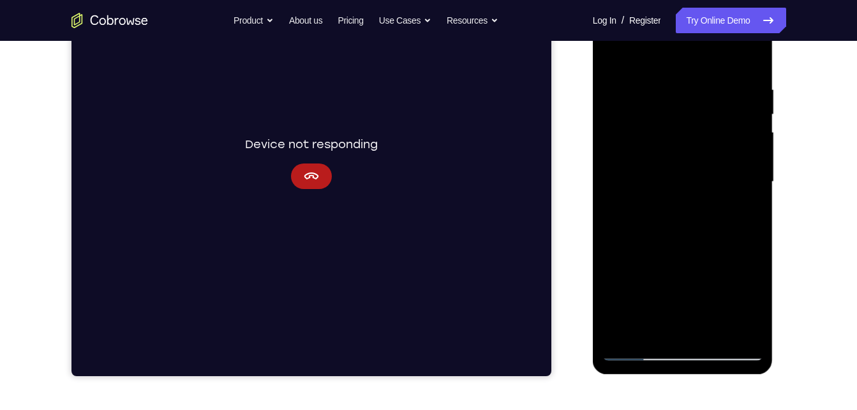
click at [715, 334] on div at bounding box center [682, 181] width 161 height 357
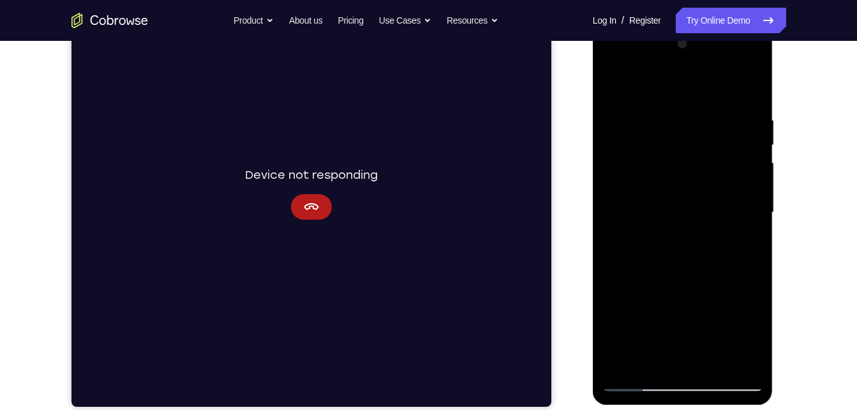
scroll to position [186, 0]
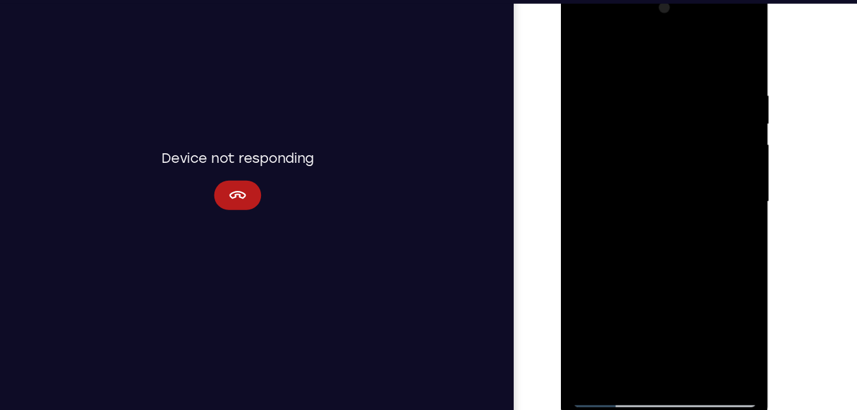
click at [683, 154] on div at bounding box center [651, 173] width 161 height 357
click at [614, 291] on div at bounding box center [651, 172] width 161 height 357
click at [605, 344] on div at bounding box center [651, 172] width 161 height 357
click at [581, 46] on div at bounding box center [651, 172] width 161 height 357
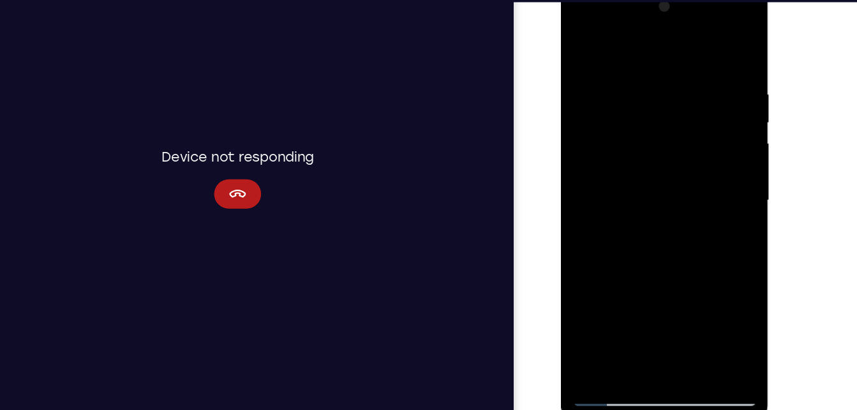
drag, startPoint x: 665, startPoint y: 107, endPoint x: 627, endPoint y: 371, distance: 267.0
click at [627, 367] on html "Online web based iOS Simulators and Android Emulators. Run iPhone, iPad, Mobile…" at bounding box center [652, 175] width 182 height 383
click at [621, 321] on div at bounding box center [651, 172] width 161 height 357
click at [591, 325] on div at bounding box center [651, 172] width 161 height 357
